Goal: Task Accomplishment & Management: Manage account settings

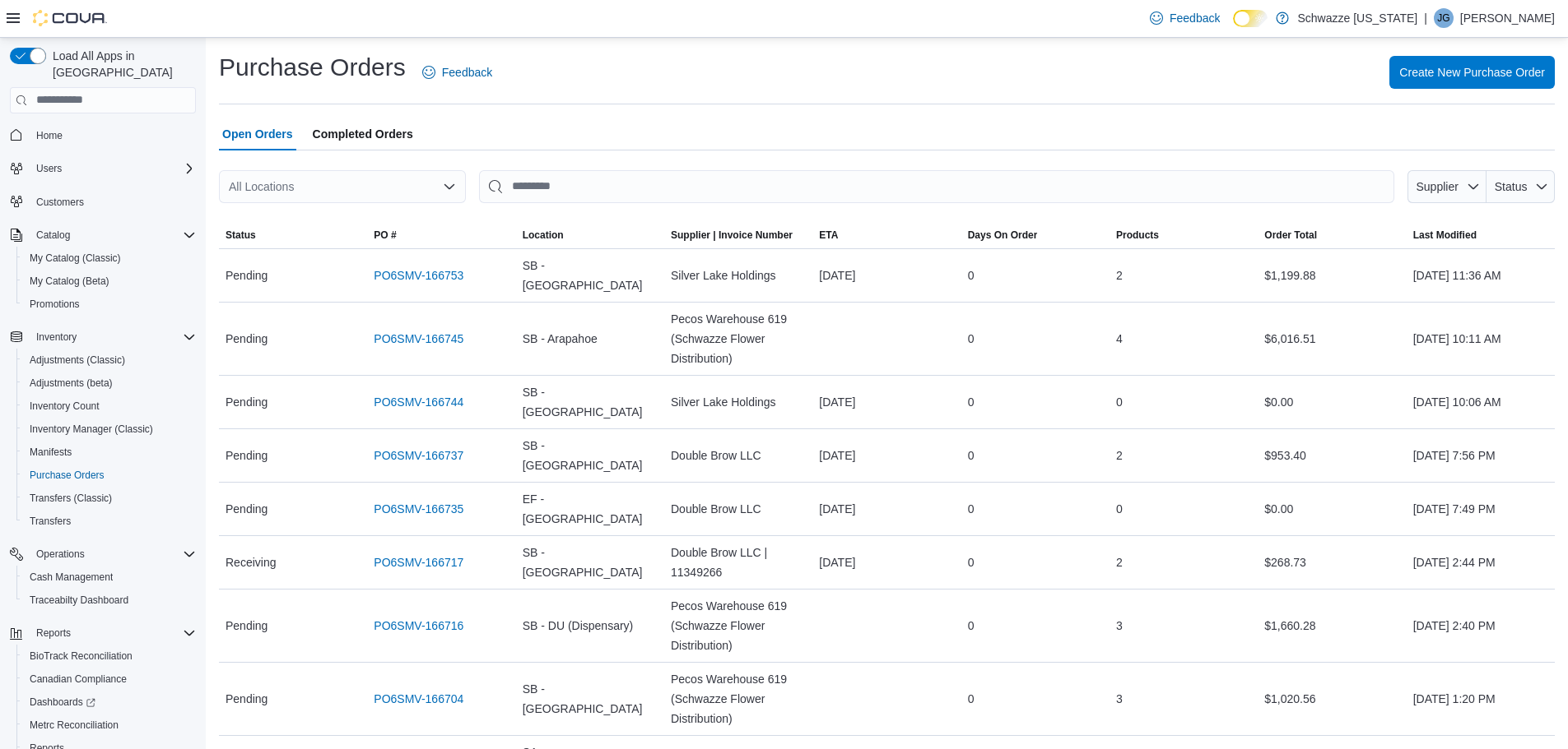
click at [336, 201] on div "All Locations" at bounding box center [342, 186] width 247 height 32
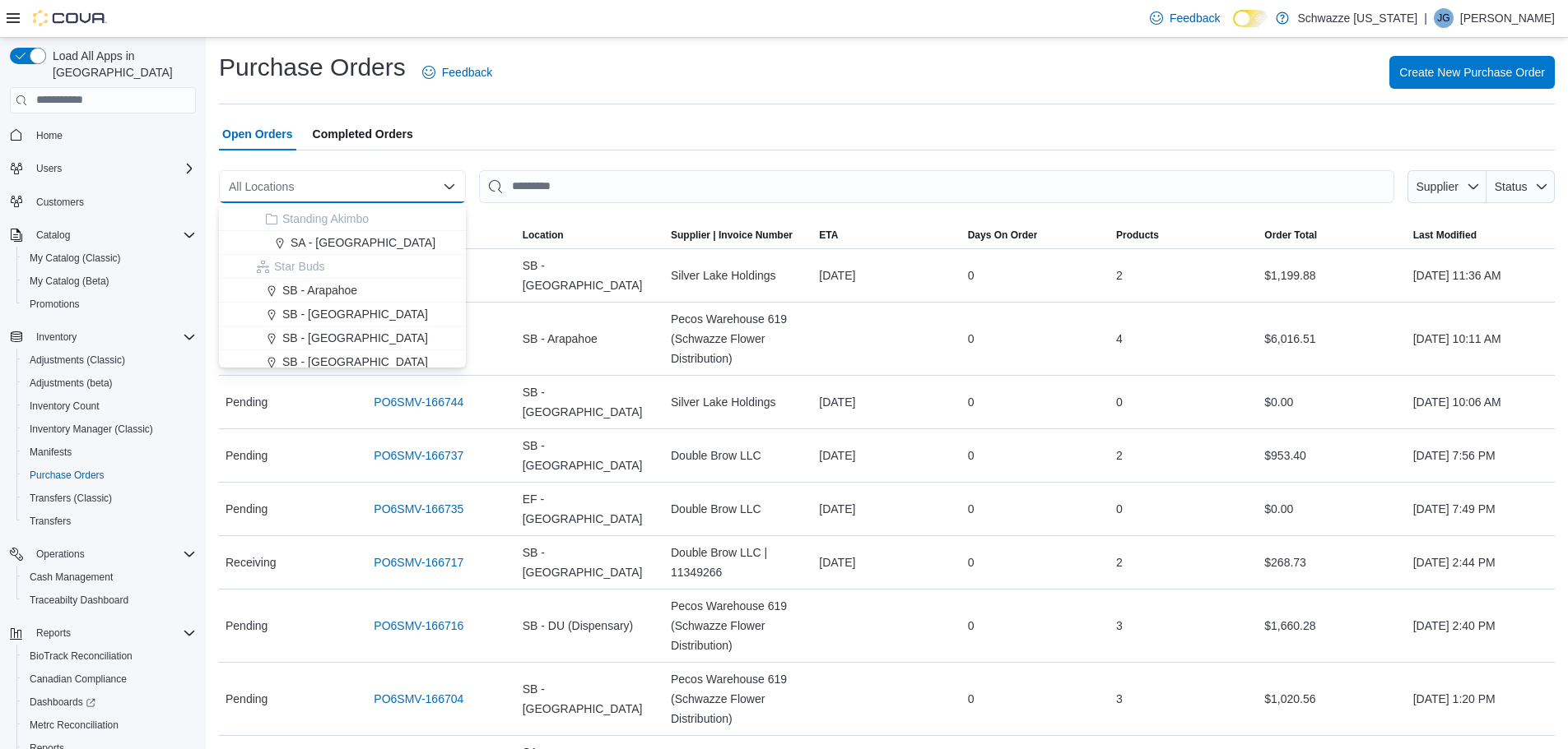
scroll to position [164, 0]
click at [331, 310] on span "SB - [GEOGRAPHIC_DATA]" at bounding box center [354, 312] width 146 height 17
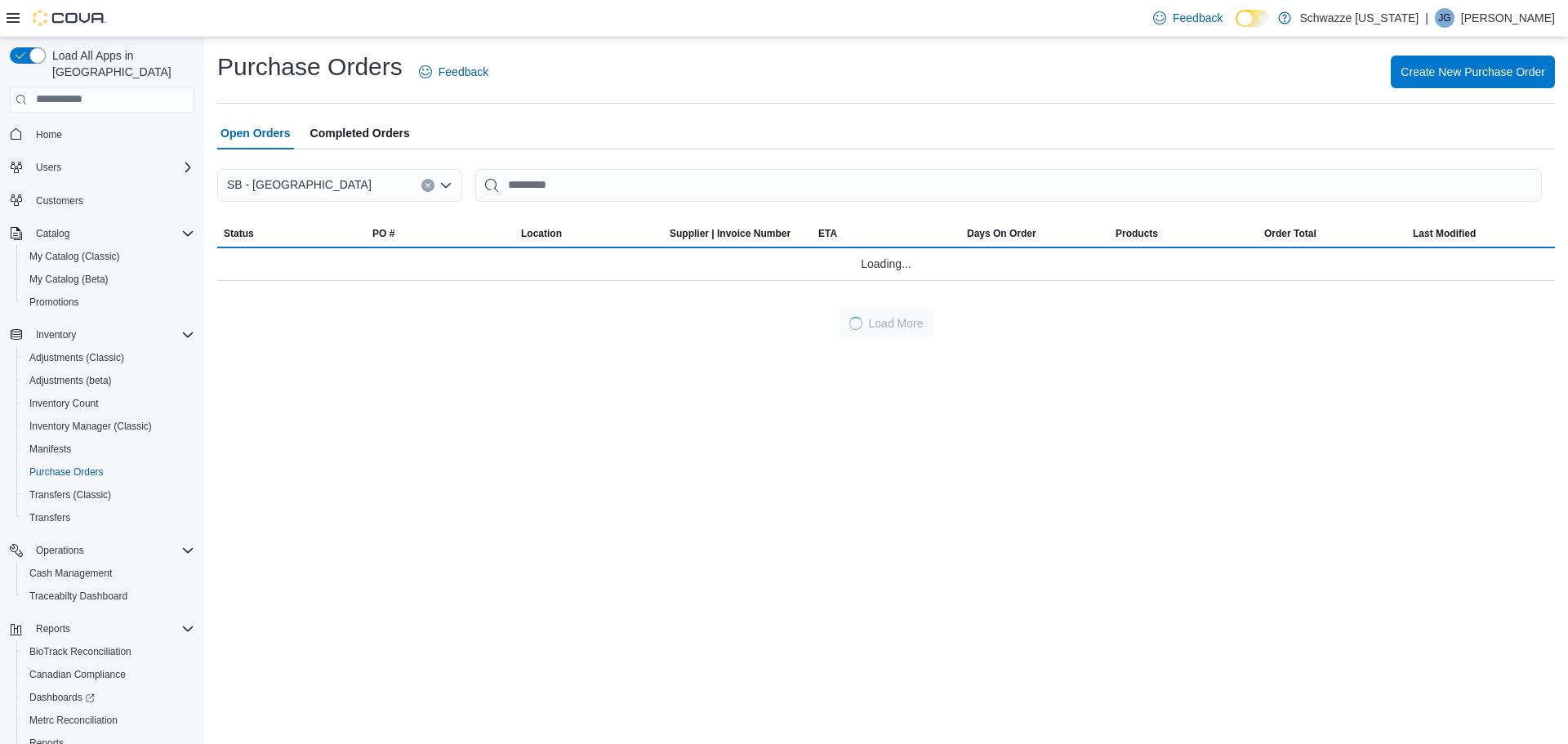
click at [848, 112] on div "Purchase Orders Feedback Create New Purchase Order Open Orders Completed Orders…" at bounding box center [886, 195] width 1338 height 289
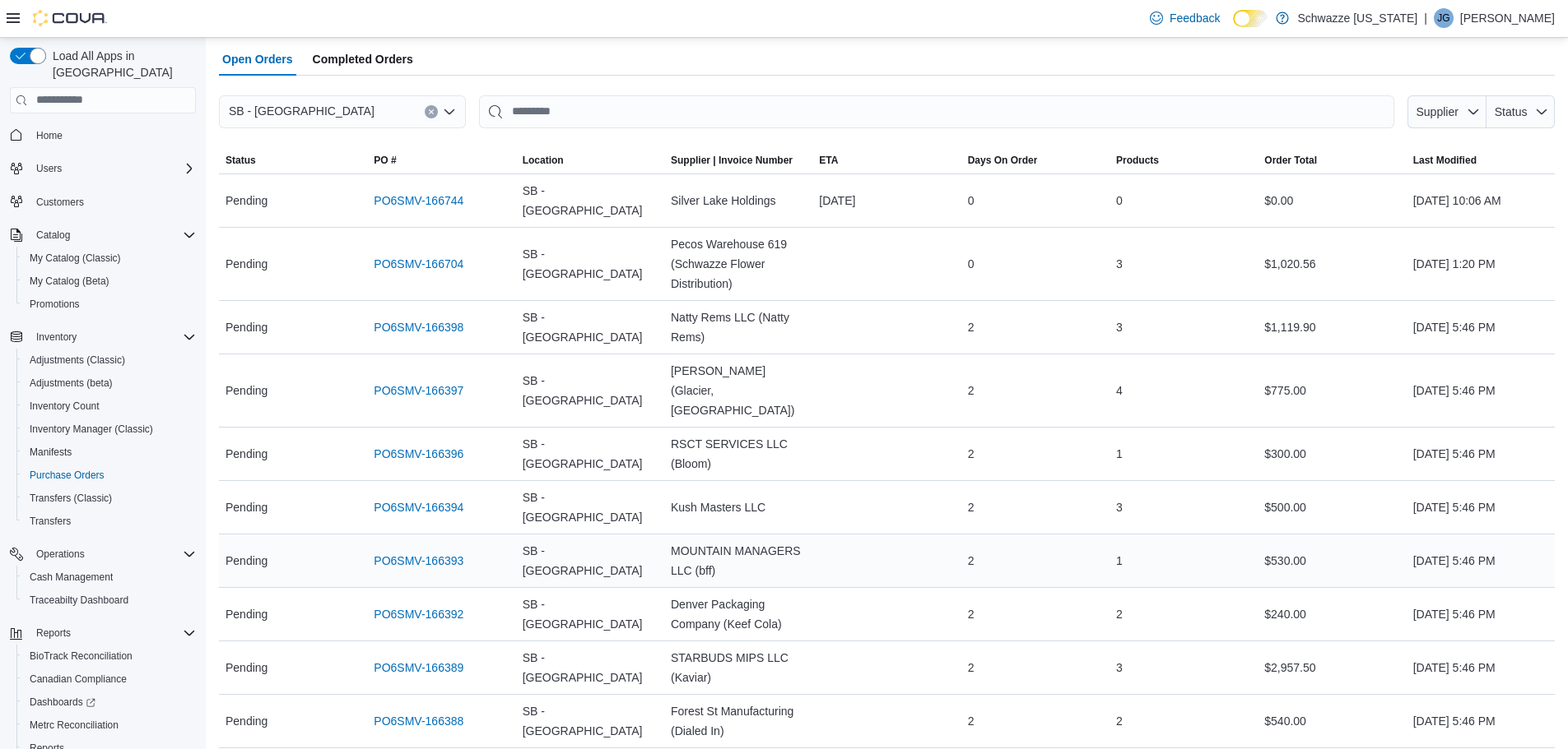
scroll to position [0, 0]
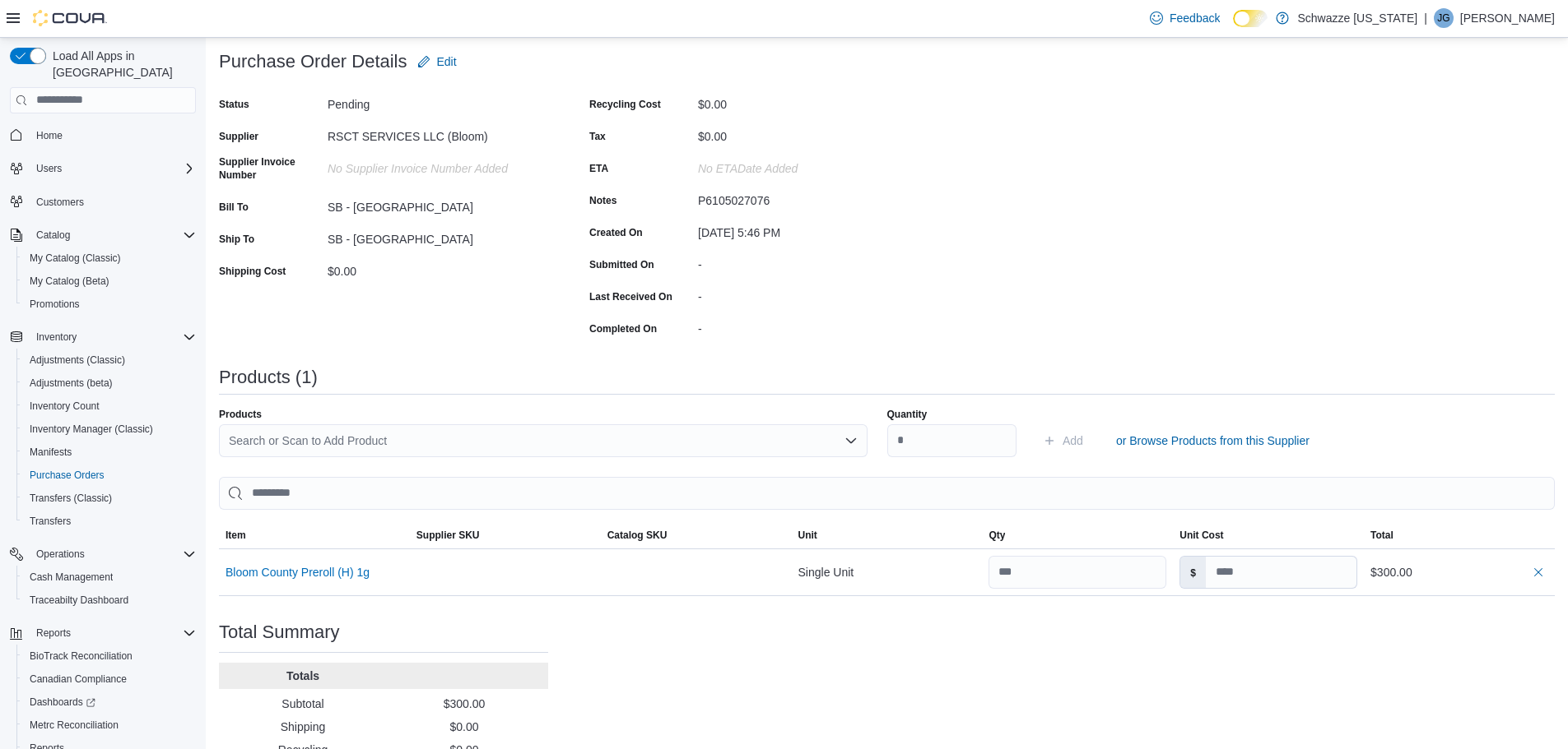
scroll to position [184, 0]
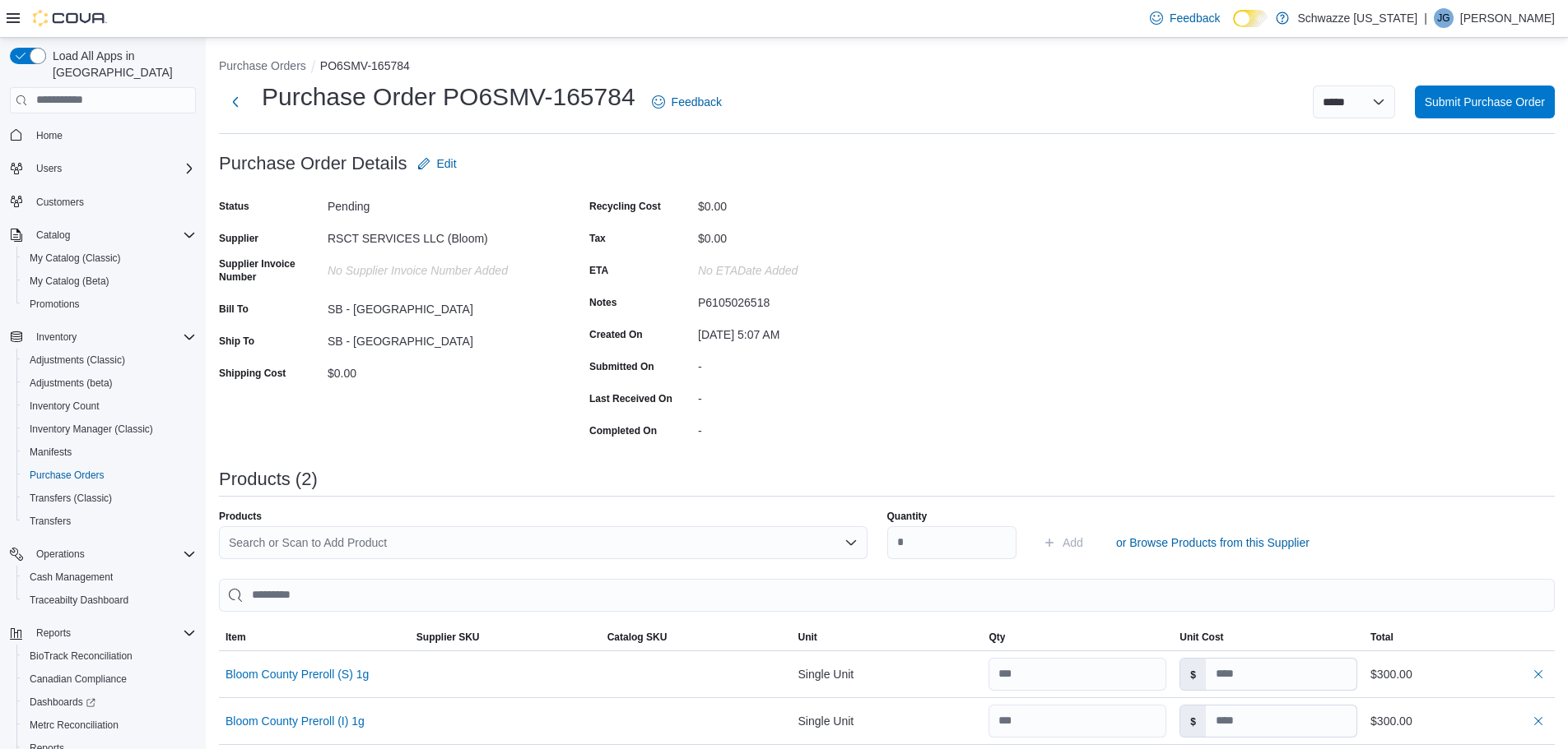
click at [1155, 301] on div "Purchase Order: PO6SMV-165784 Feedback Purchase Order Details Edit Status Pendi…" at bounding box center [886, 557] width 1335 height 820
click at [1469, 102] on span "Submit Purchase Order" at bounding box center [1485, 101] width 121 height 17
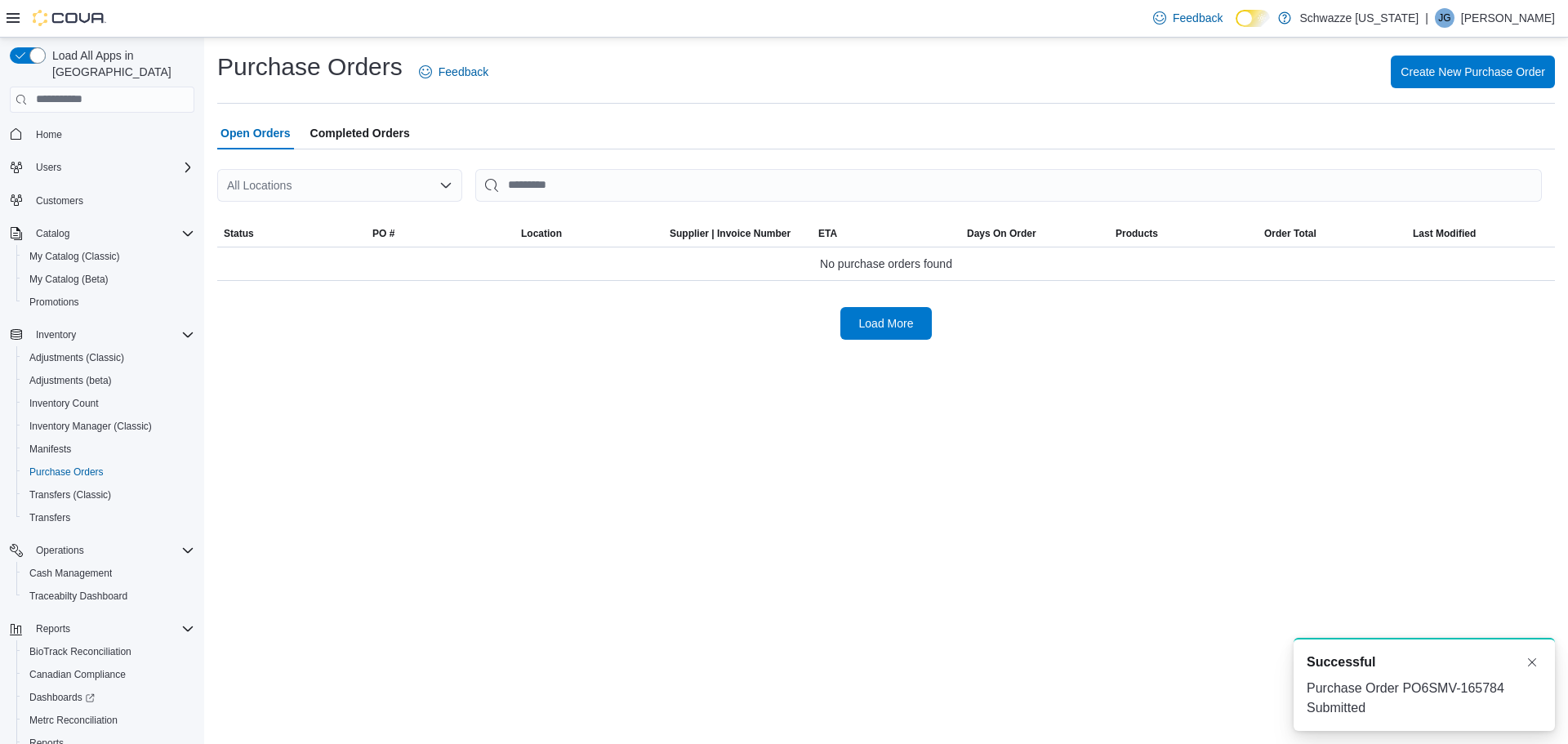
click at [329, 185] on div "All Locations" at bounding box center [340, 185] width 245 height 32
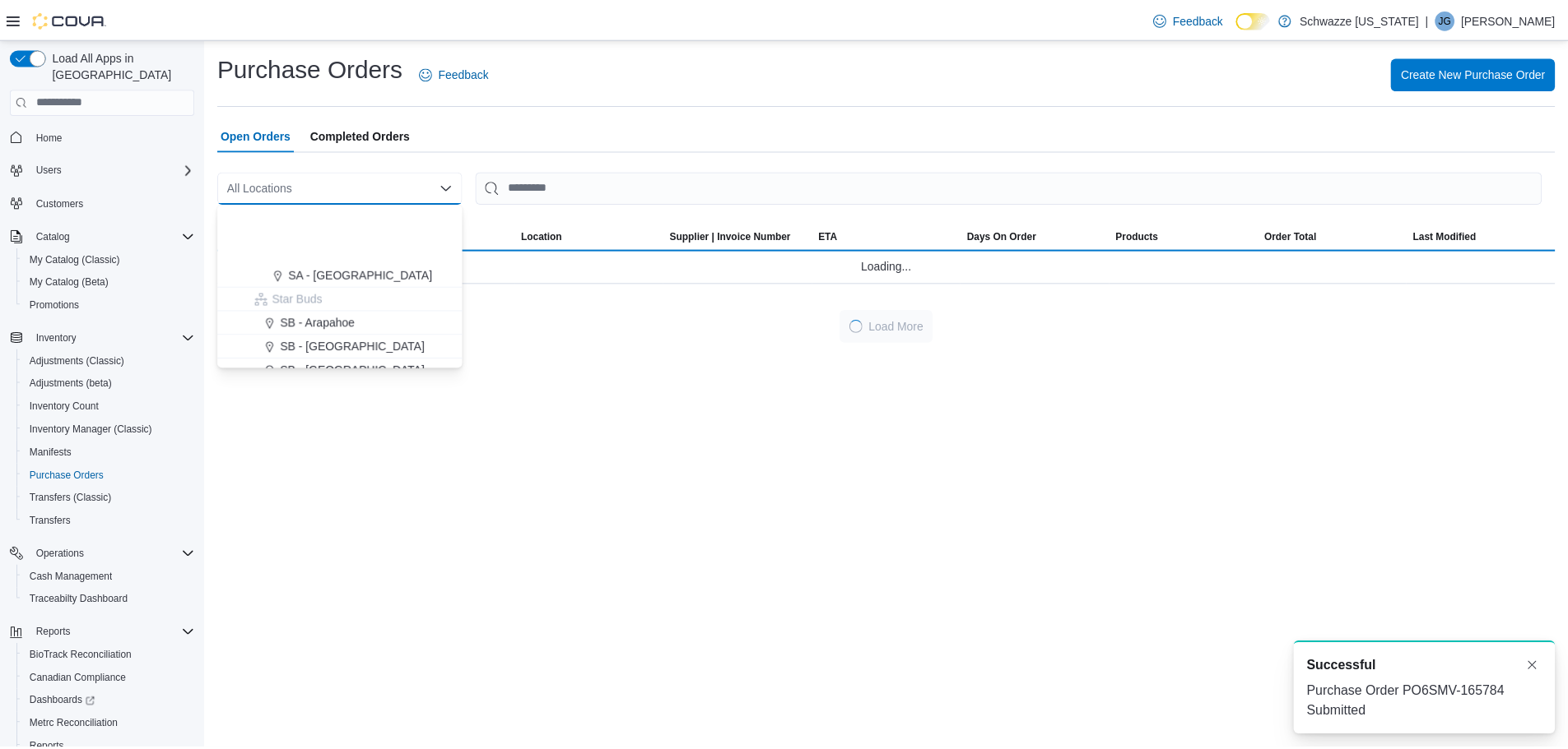
scroll to position [164, 0]
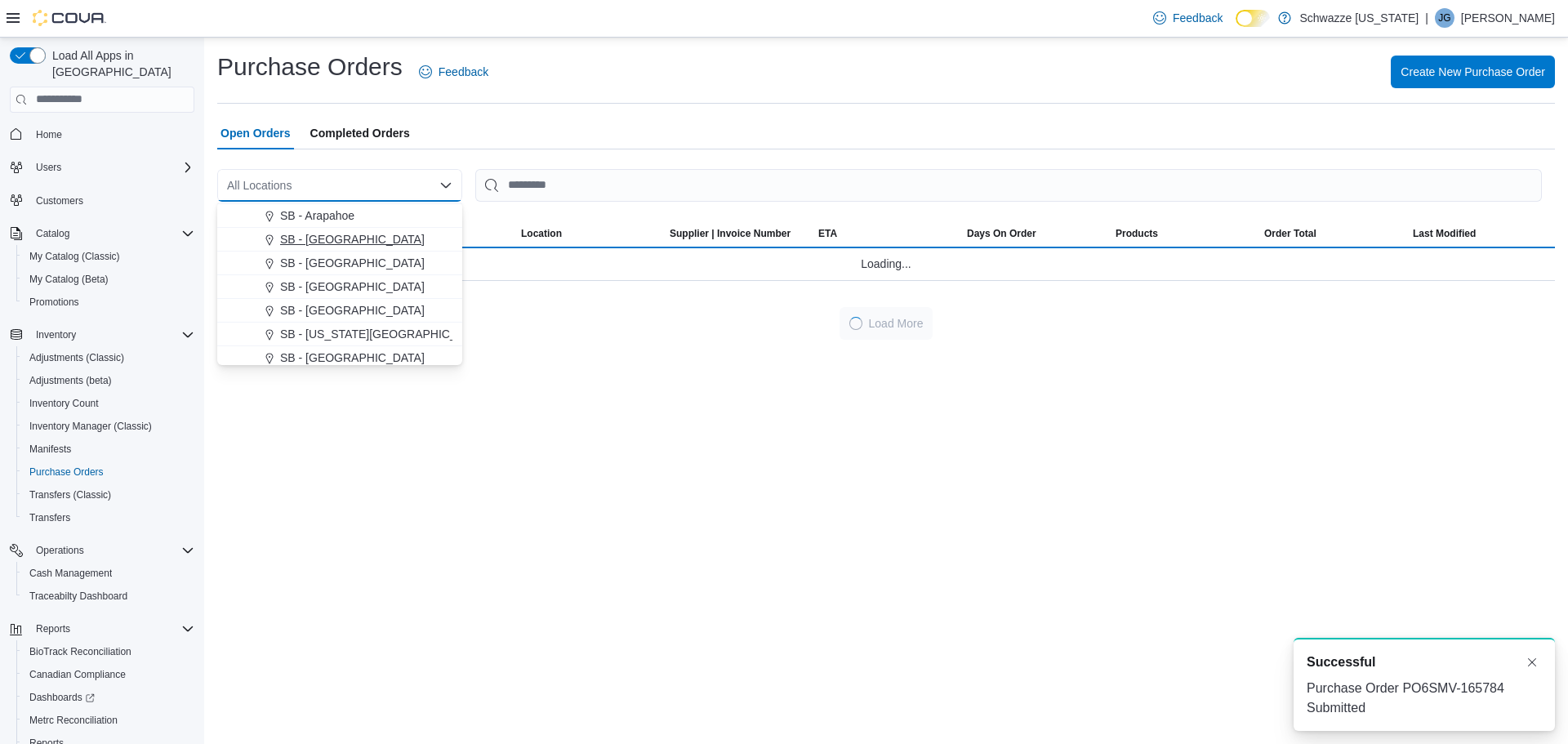
click at [326, 243] on span "SB - [GEOGRAPHIC_DATA]" at bounding box center [352, 239] width 144 height 17
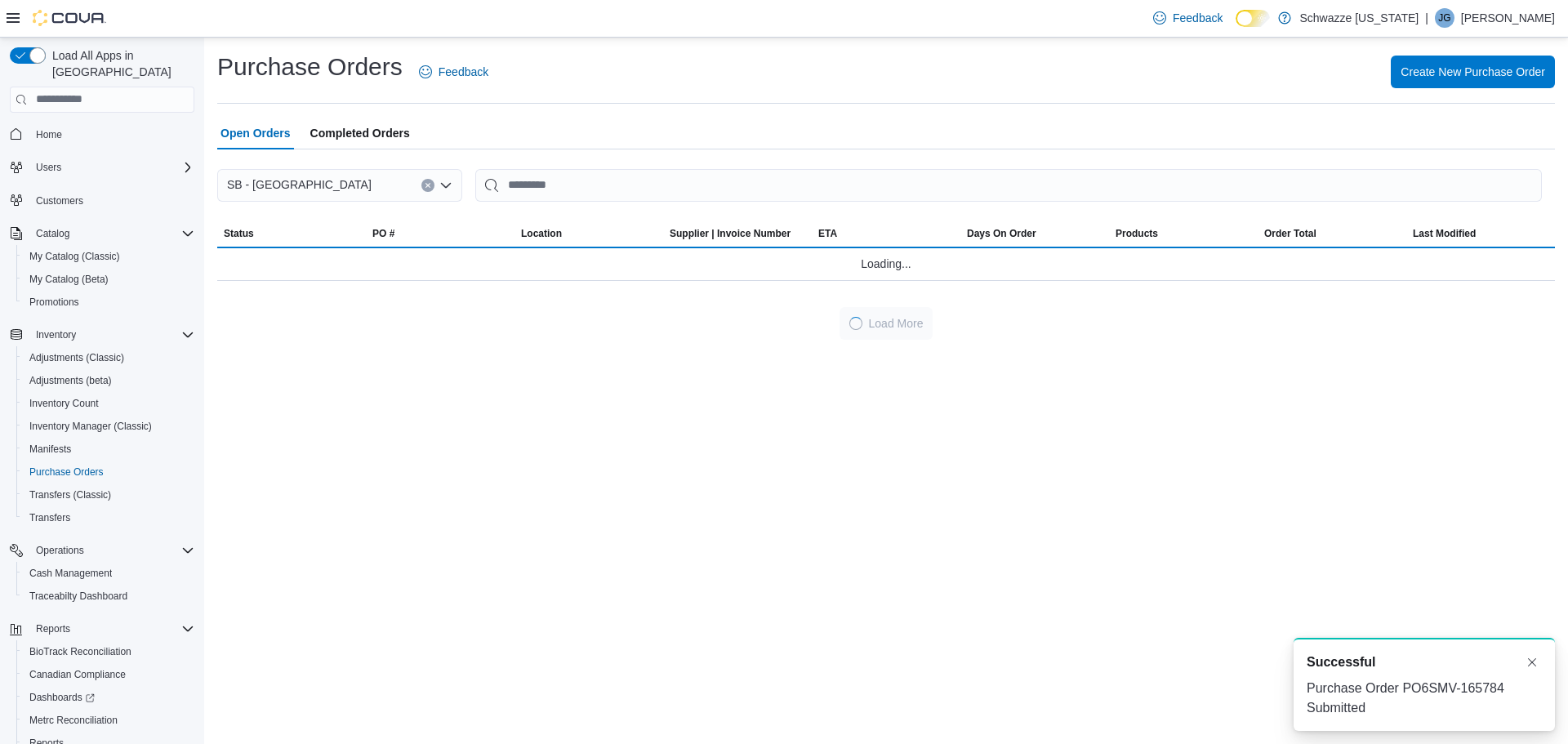
click at [744, 114] on div "Purchase Orders Feedback Create New Purchase Order Open Orders Completed Orders…" at bounding box center [886, 195] width 1338 height 289
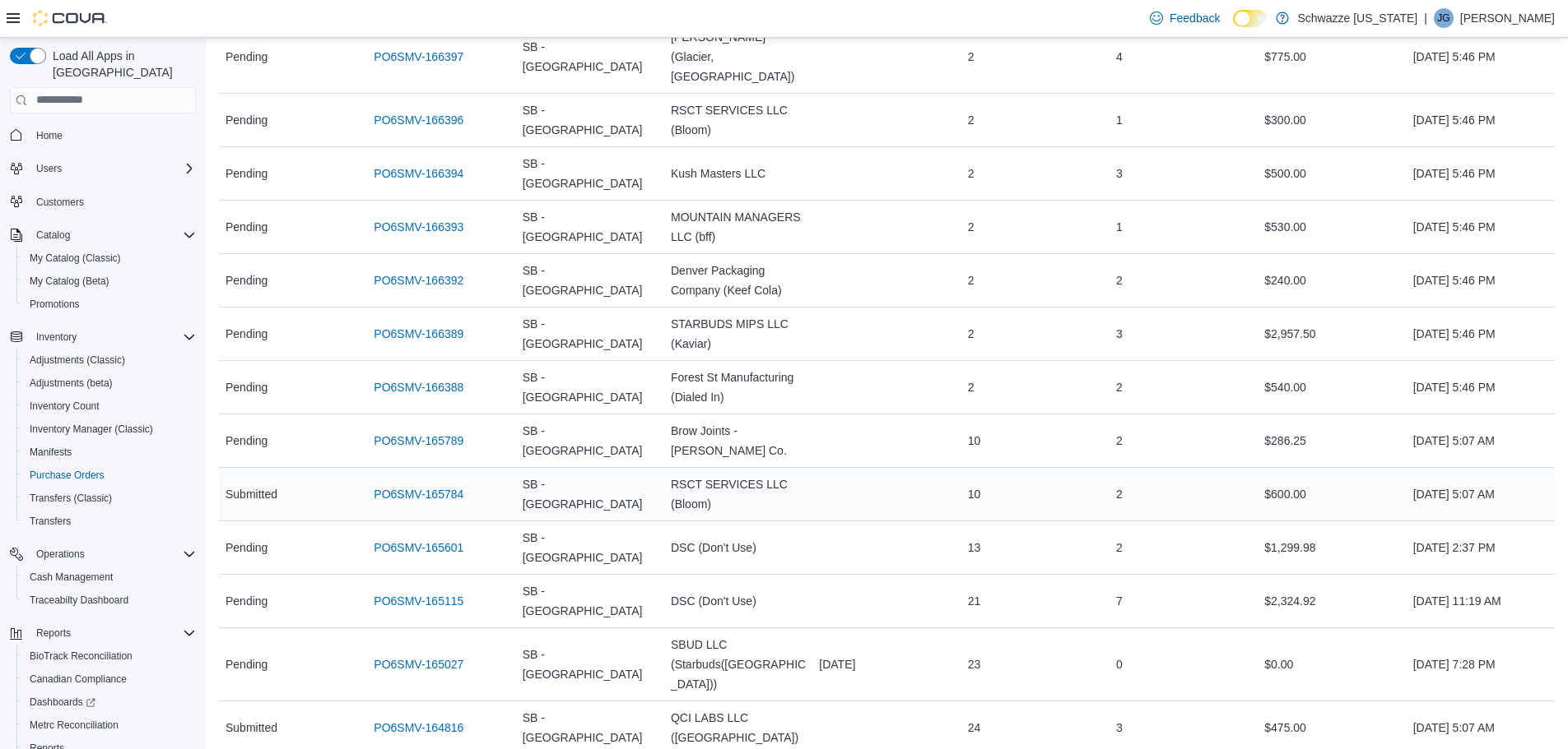
scroll to position [412, 0]
click at [425, 482] on link "PO6SMV-165784" at bounding box center [418, 491] width 90 height 19
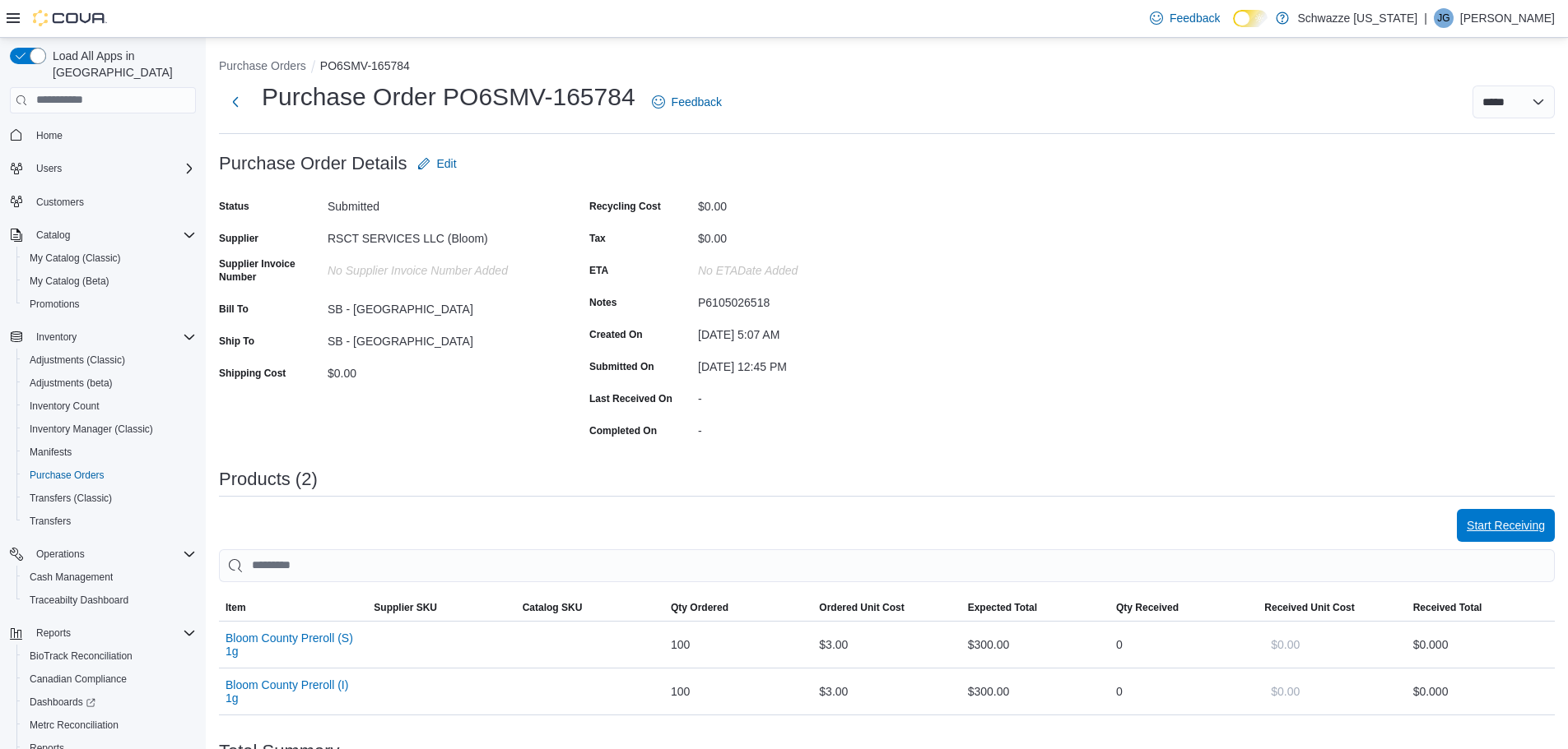
click at [1509, 529] on span "Start Receiving" at bounding box center [1505, 526] width 78 height 17
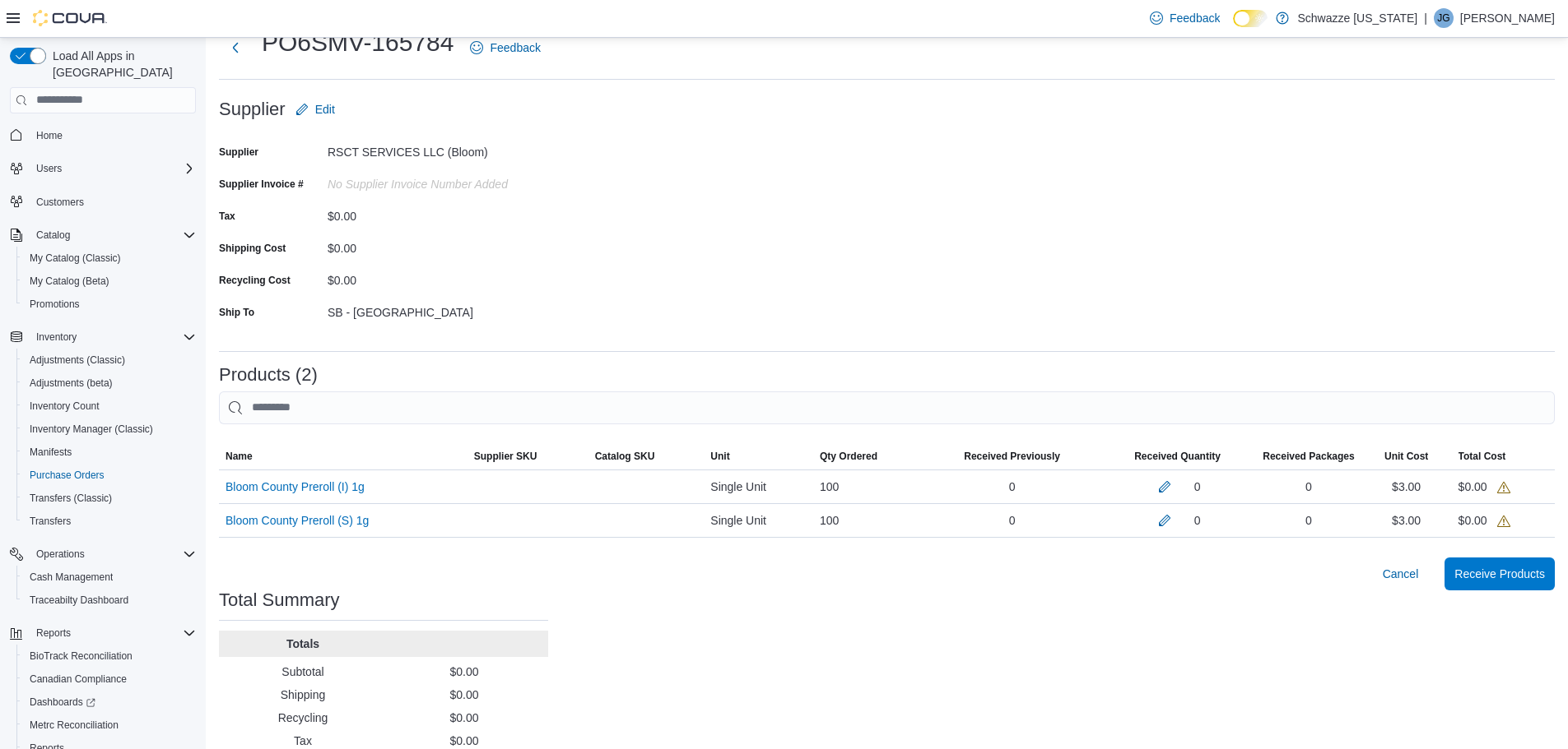
scroll to position [83, 0]
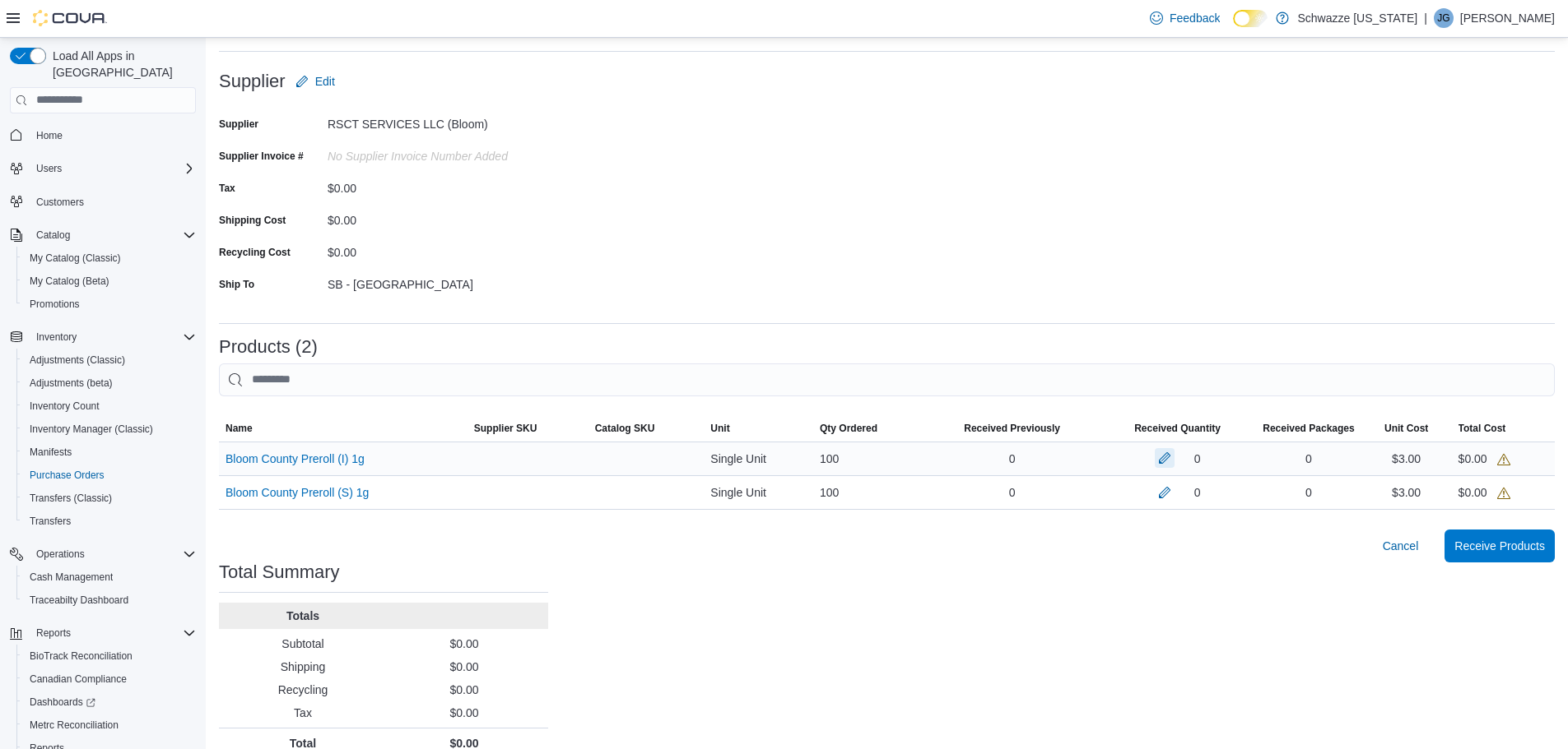
click at [1174, 455] on button "button" at bounding box center [1164, 458] width 19 height 19
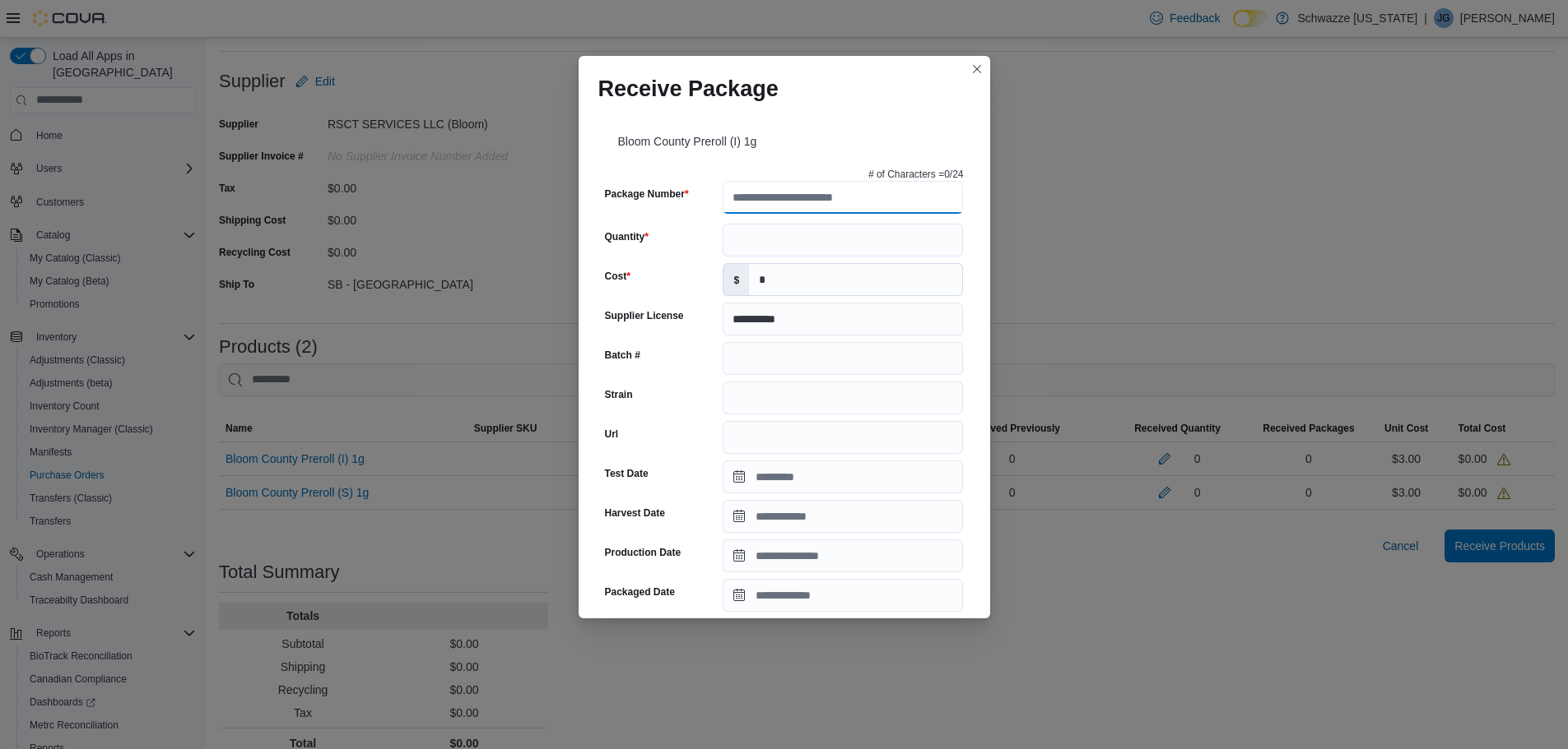
click at [919, 204] on input "Package Number" at bounding box center [842, 197] width 240 height 32
